Goal: Task Accomplishment & Management: Manage account settings

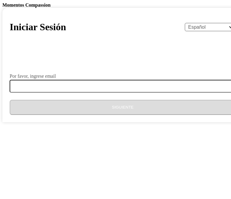
select select "es"
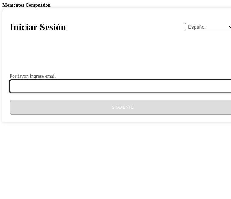
click at [62, 92] on input "Por favor, ingrese email" at bounding box center [127, 86] width 234 height 13
type input "[EMAIL_ADDRESS][DOMAIN_NAME]"
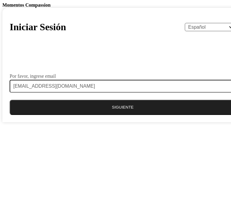
click at [103, 115] on button "Siguiente" at bounding box center [123, 107] width 226 height 15
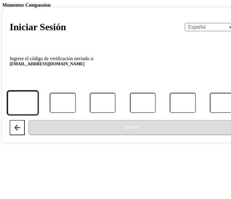
click at [38, 114] on input "Código" at bounding box center [22, 103] width 31 height 24
type input "0"
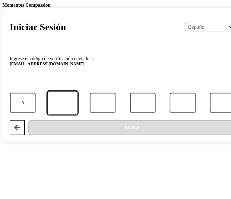
type input "0"
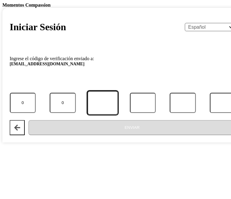
type input "2"
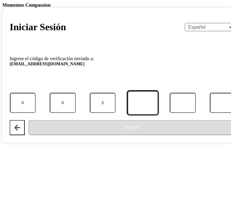
type input "9"
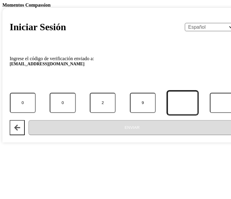
type input "7"
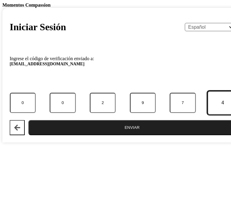
type input "4"
click at [90, 135] on button "Enviar" at bounding box center [132, 127] width 208 height 15
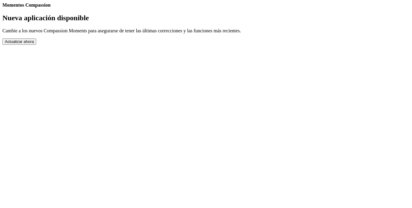
click at [36, 45] on button "Actualizar ahora" at bounding box center [19, 41] width 34 height 6
